Goal: Find specific page/section: Find specific page/section

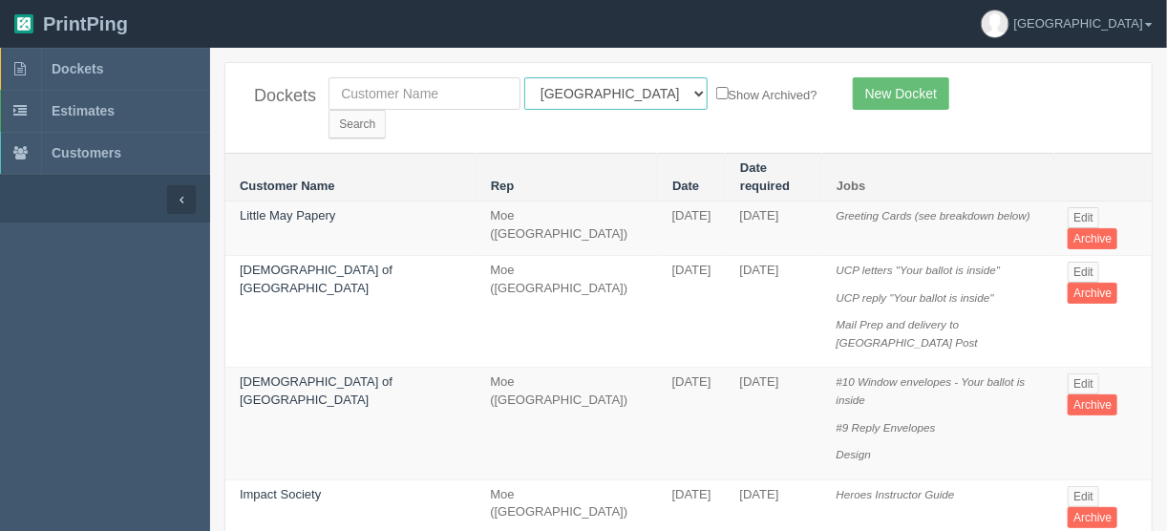
click at [611, 92] on select "All Users [PERSON_NAME] Test 1 [PERSON_NAME] [PERSON_NAME] [PERSON_NAME] France…" at bounding box center [615, 93] width 183 height 32
select select "11"
click at [524, 77] on select "All Users [PERSON_NAME] Test 1 [PERSON_NAME] [PERSON_NAME] [PERSON_NAME] France…" at bounding box center [615, 93] width 183 height 32
click at [386, 110] on input "Search" at bounding box center [356, 124] width 57 height 29
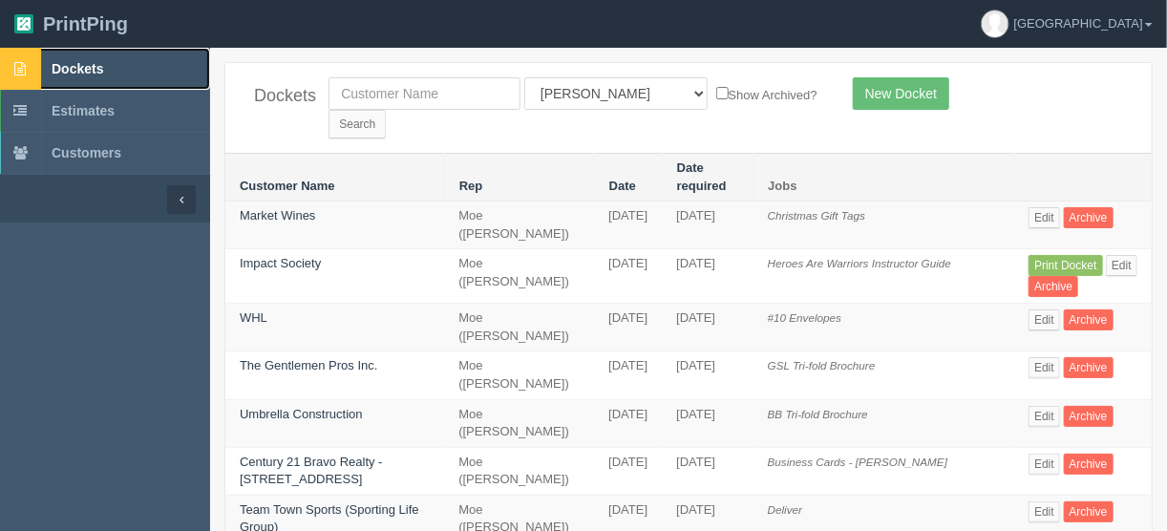
click at [78, 61] on span "Dockets" at bounding box center [78, 68] width 52 height 15
